Goal: Transaction & Acquisition: Book appointment/travel/reservation

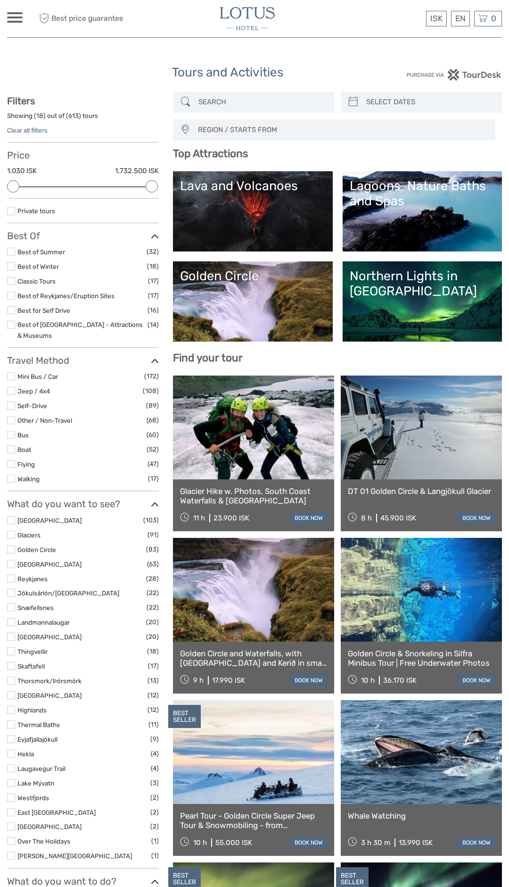
select select
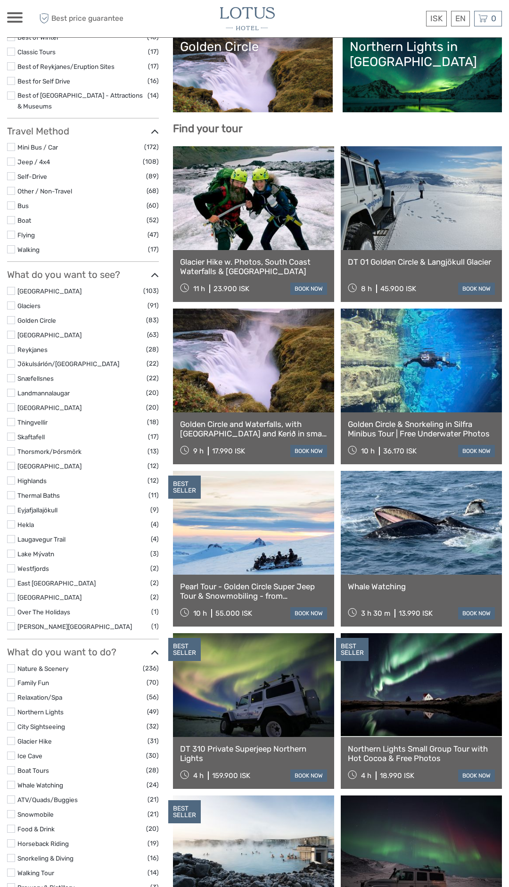
scroll to position [230, 0]
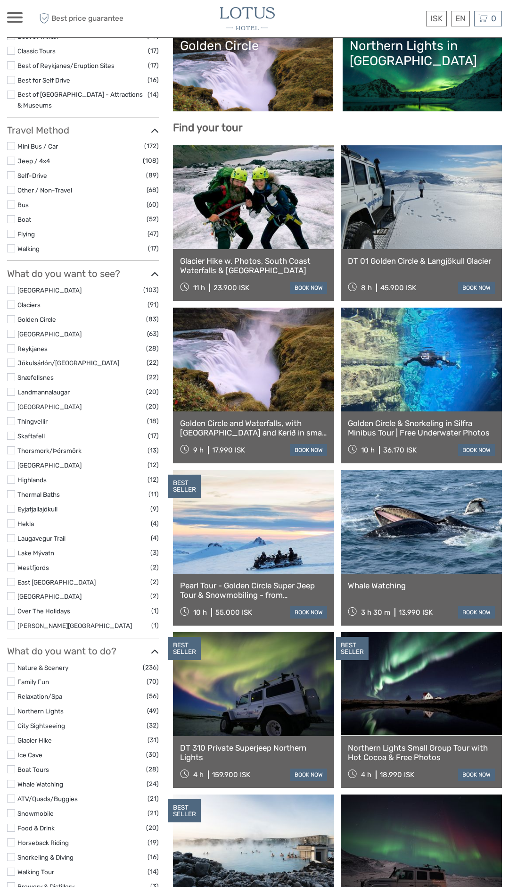
click at [11, 490] on label at bounding box center [11, 494] width 8 height 8
click at [0, 0] on input "checkbox" at bounding box center [0, 0] width 0 height 0
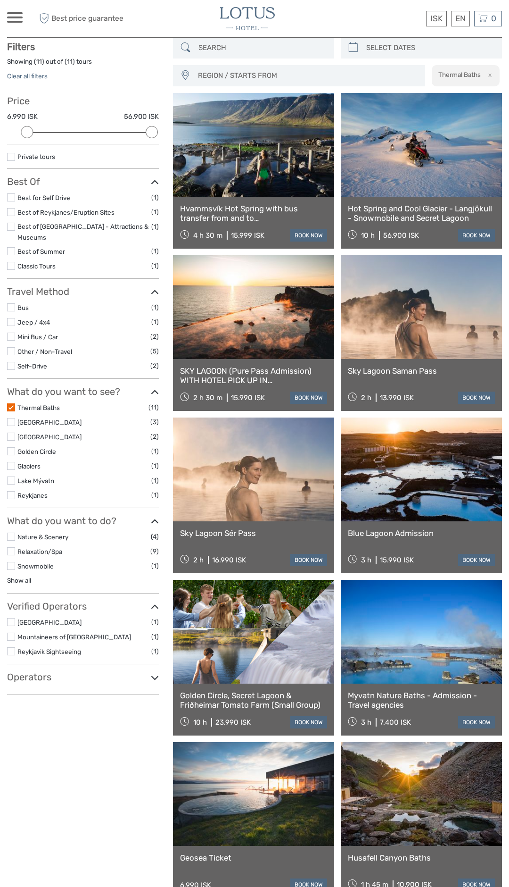
scroll to position [53, 0]
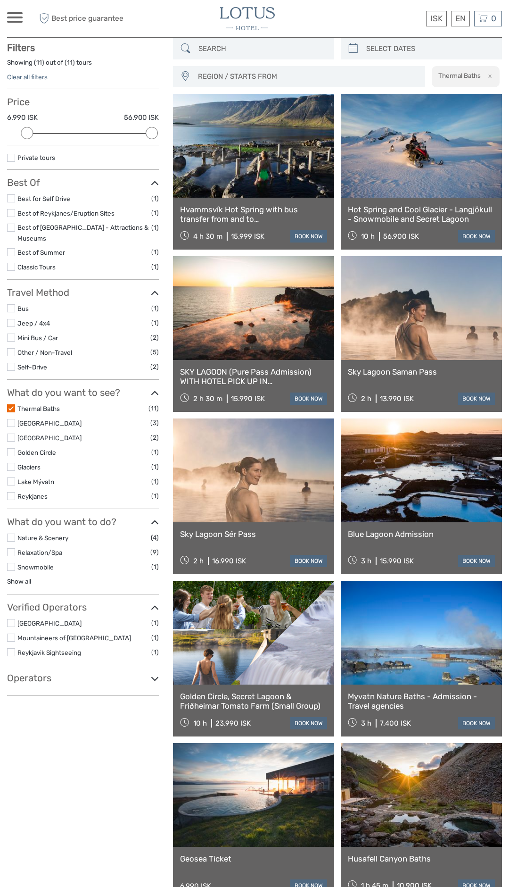
click at [361, 679] on link at bounding box center [421, 633] width 161 height 104
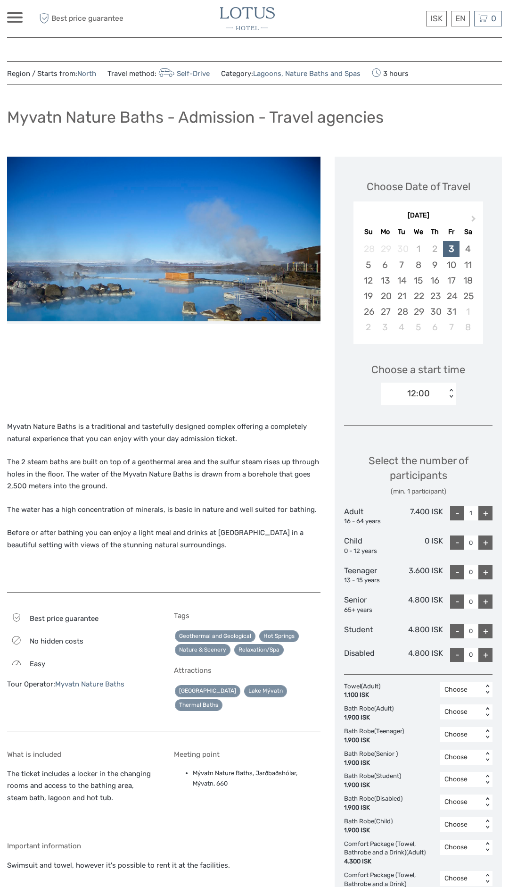
click at [212, 302] on img at bounding box center [164, 239] width 314 height 165
click at [225, 295] on img at bounding box center [164, 239] width 314 height 165
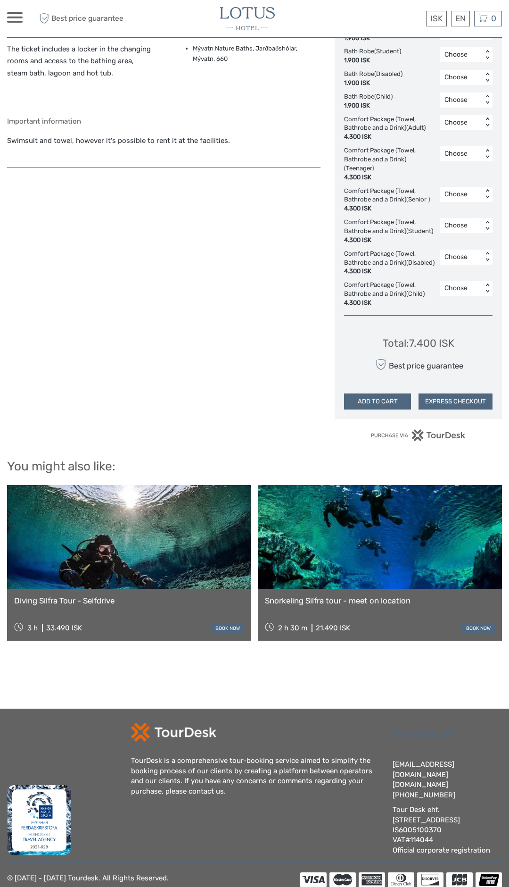
scroll to position [726, 0]
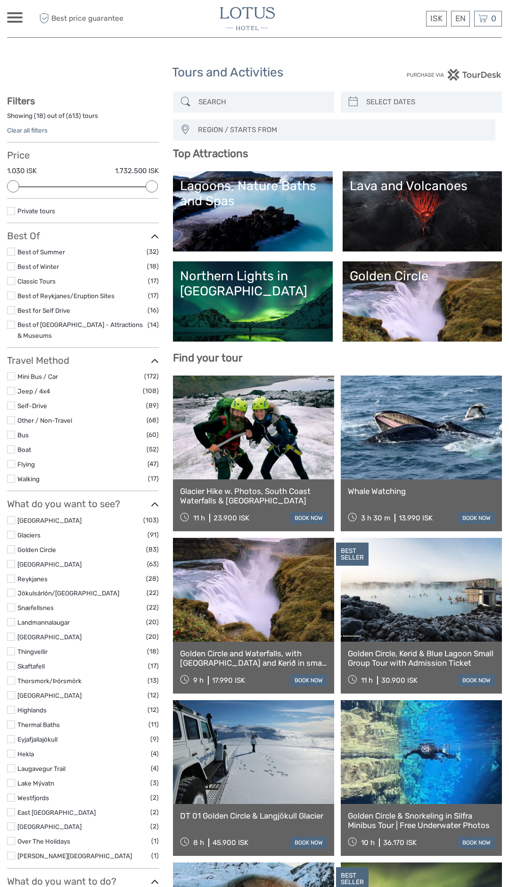
select select
click at [231, 320] on link "Northern Lights in [GEOGRAPHIC_DATA]" at bounding box center [252, 301] width 145 height 66
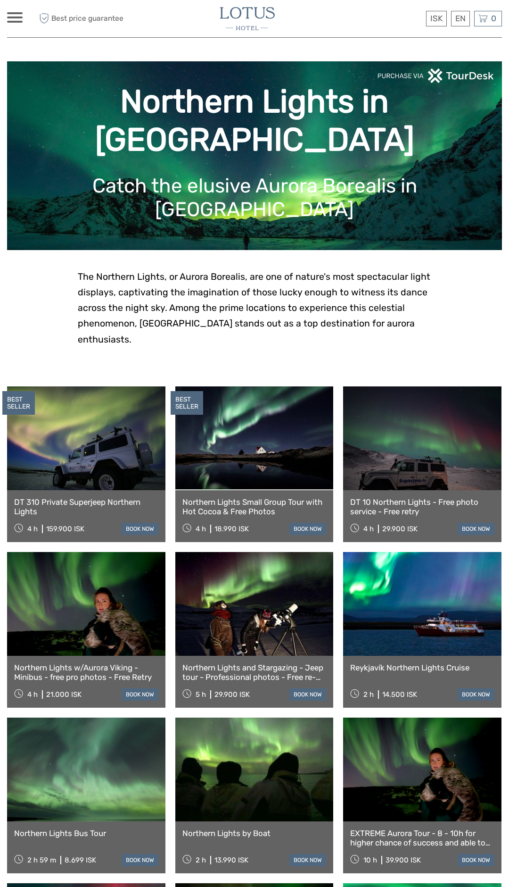
click at [245, 441] on link at bounding box center [254, 438] width 158 height 104
